Goal: Obtain resource: Download file/media

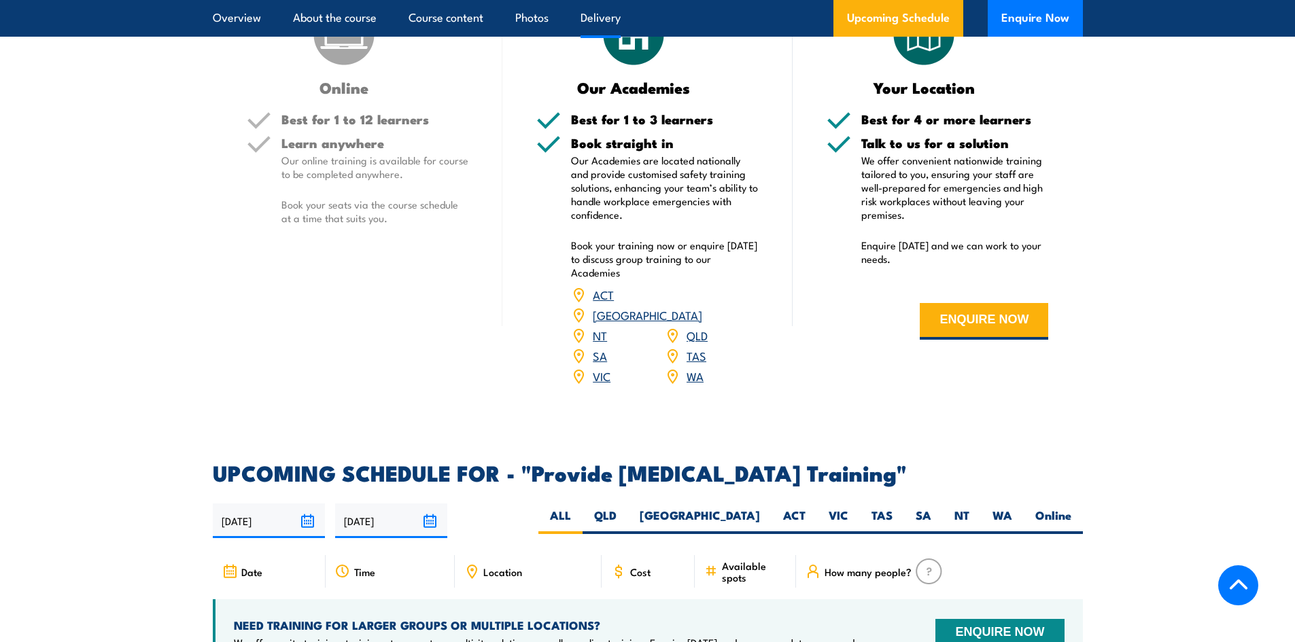
scroll to position [1971, 0]
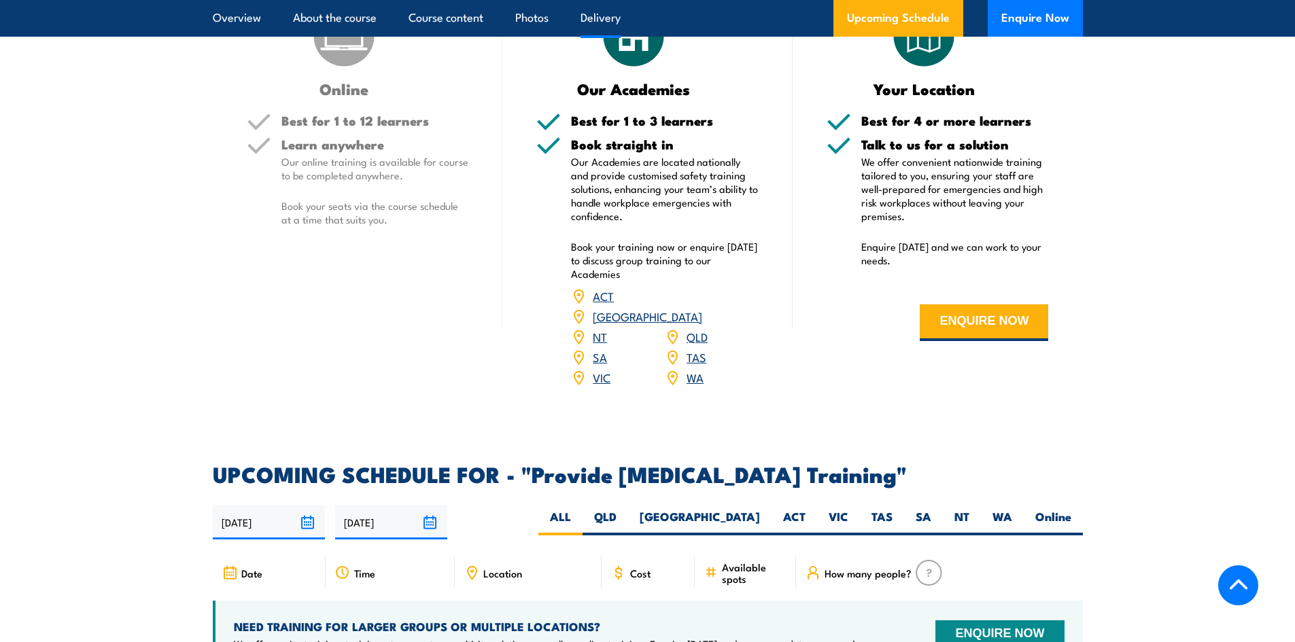
click at [695, 345] on link "QLD" at bounding box center [697, 336] width 21 height 16
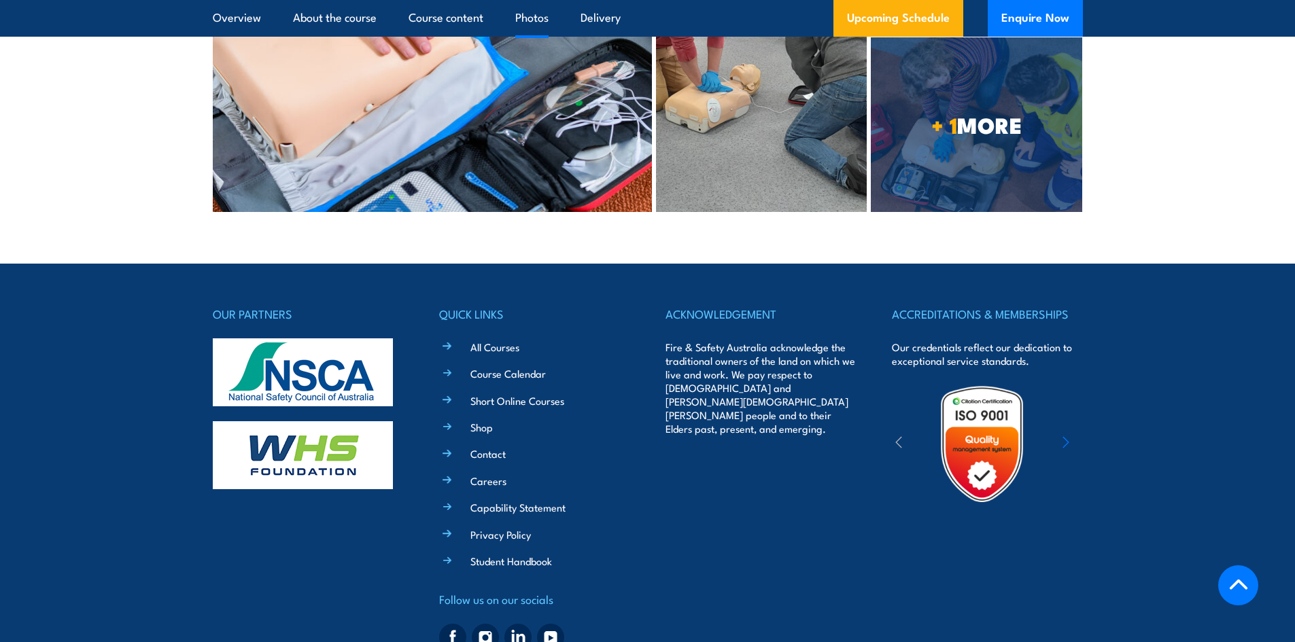
scroll to position [4143, 0]
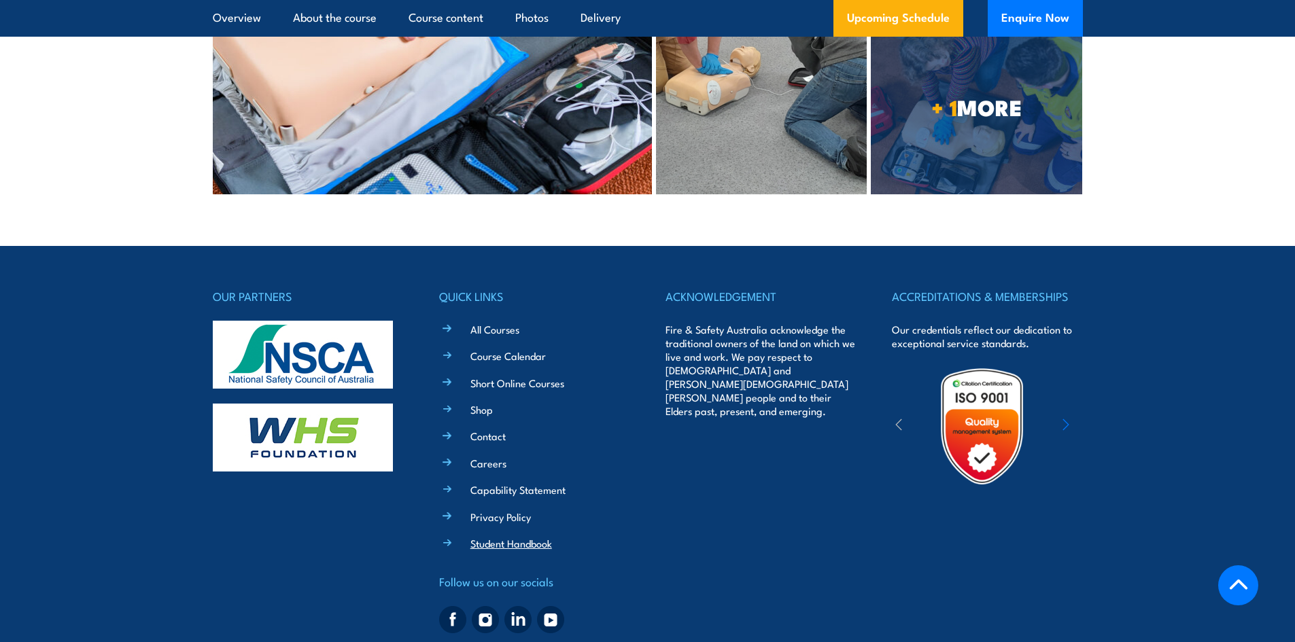
click at [477, 536] on link "Student Handbook" at bounding box center [511, 543] width 82 height 14
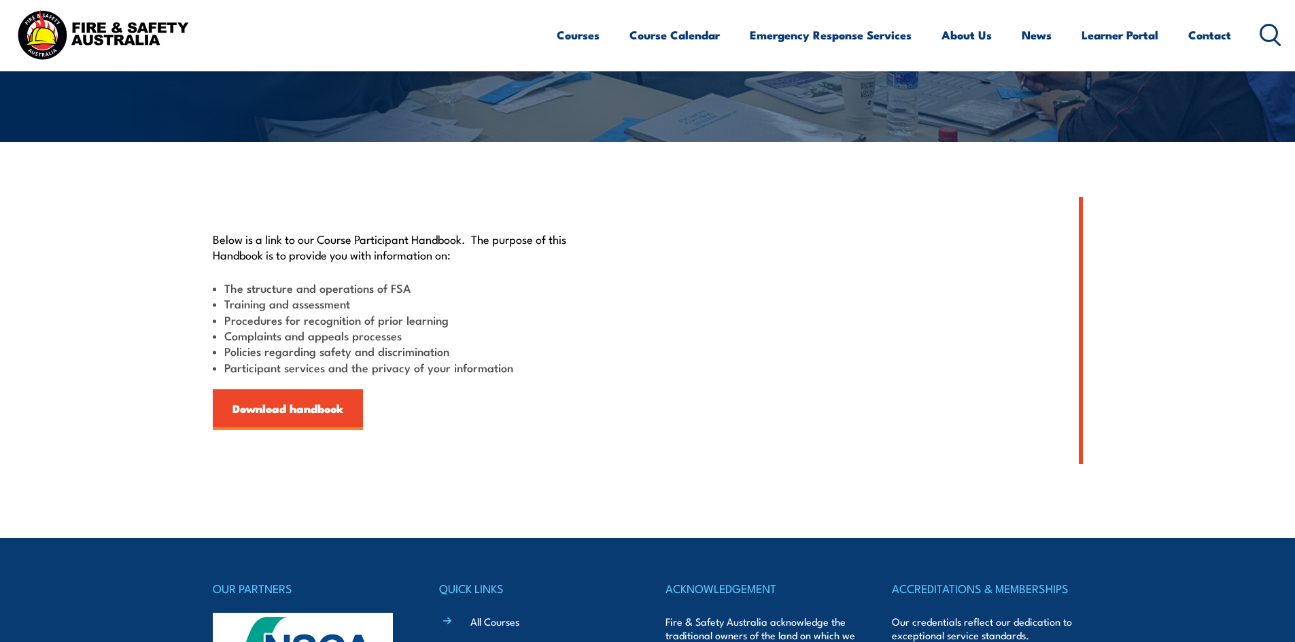
scroll to position [204, 0]
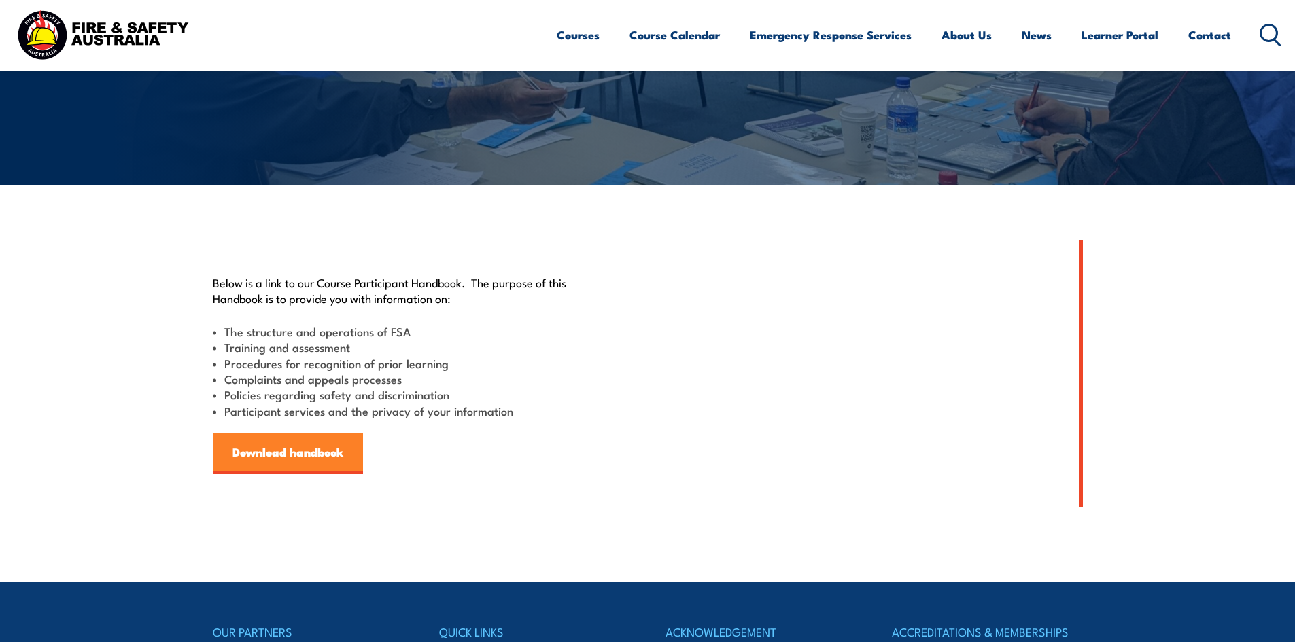
click at [288, 449] on link "Download handbook" at bounding box center [288, 453] width 150 height 41
